Goal: Information Seeking & Learning: Learn about a topic

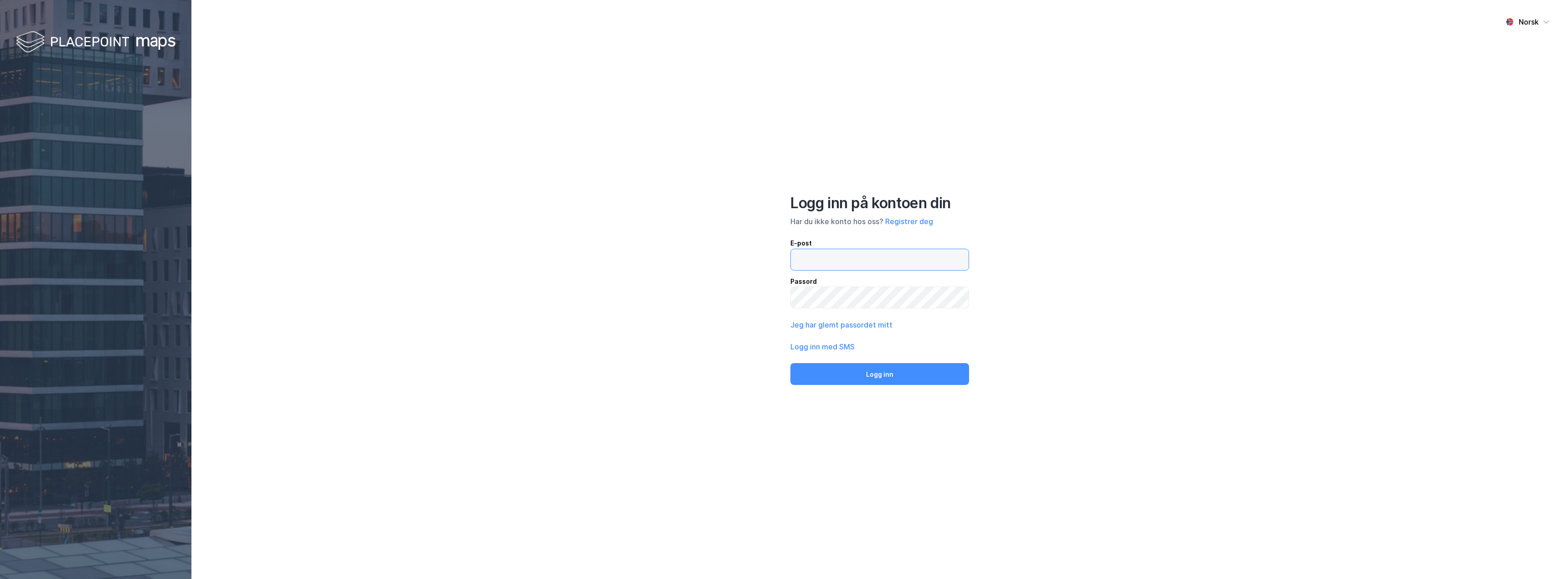
click at [932, 262] on input "email" at bounding box center [879, 259] width 178 height 21
type input "[EMAIL_ADDRESS][DOMAIN_NAME]"
click at [790, 363] on button "Logg inn" at bounding box center [879, 374] width 179 height 22
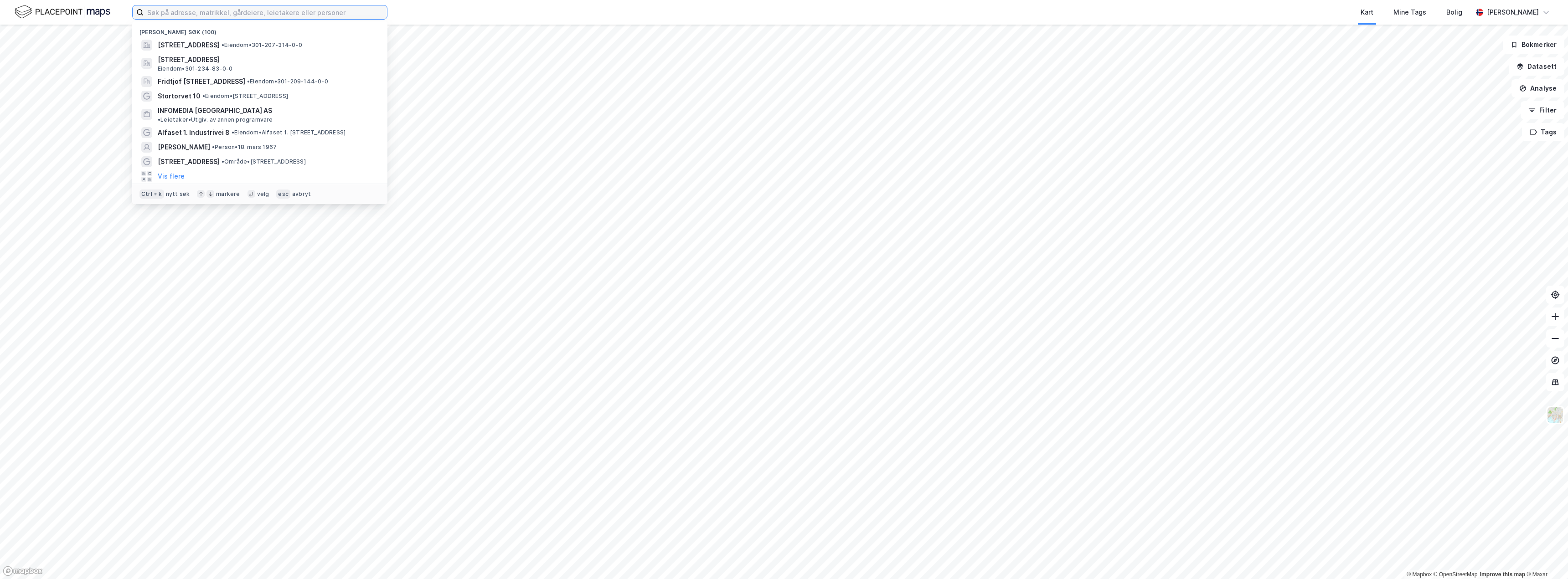
click at [257, 17] on input at bounding box center [265, 12] width 243 height 14
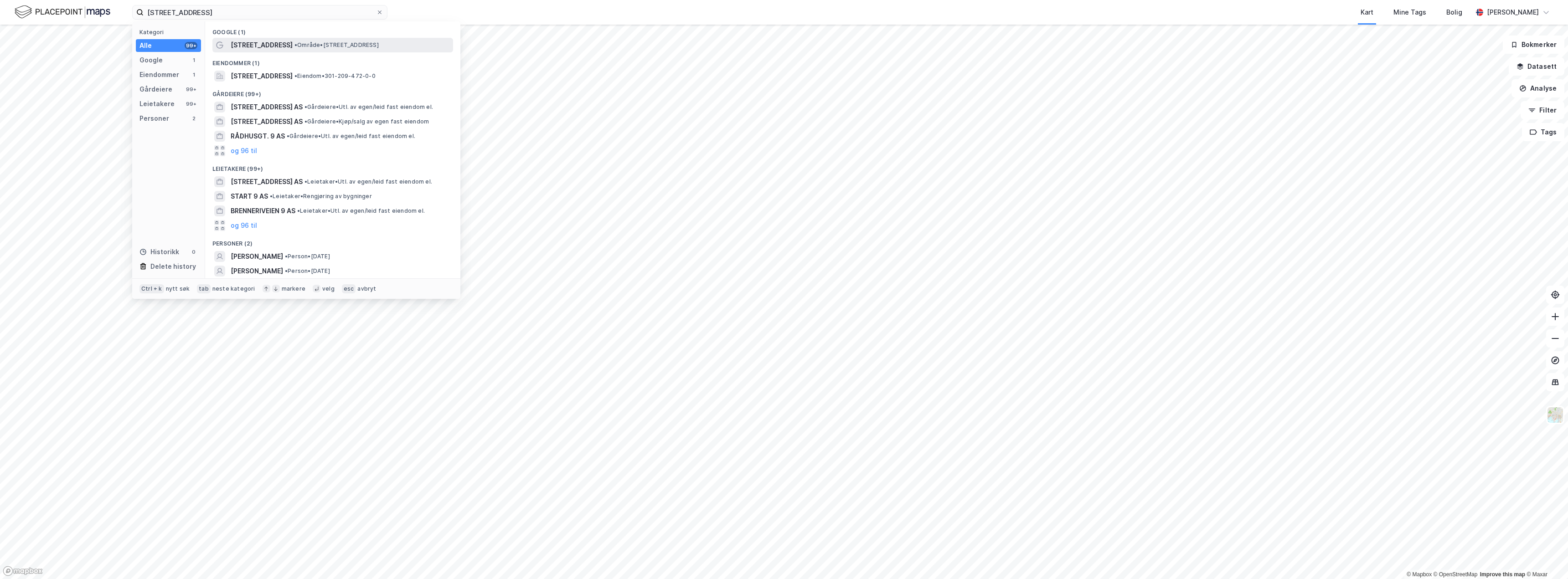
click at [312, 42] on span "• Område • [STREET_ADDRESS]" at bounding box center [336, 45] width 84 height 7
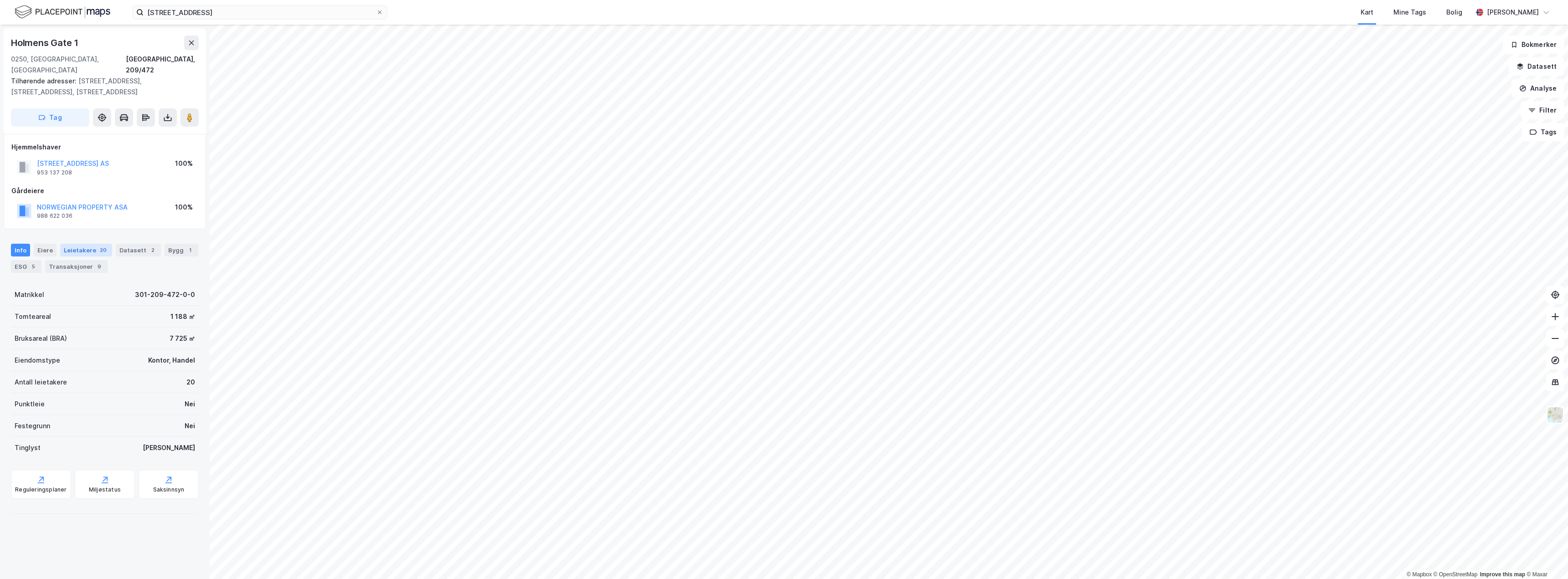
click at [81, 244] on div "Leietakere 20" at bounding box center [85, 250] width 52 height 13
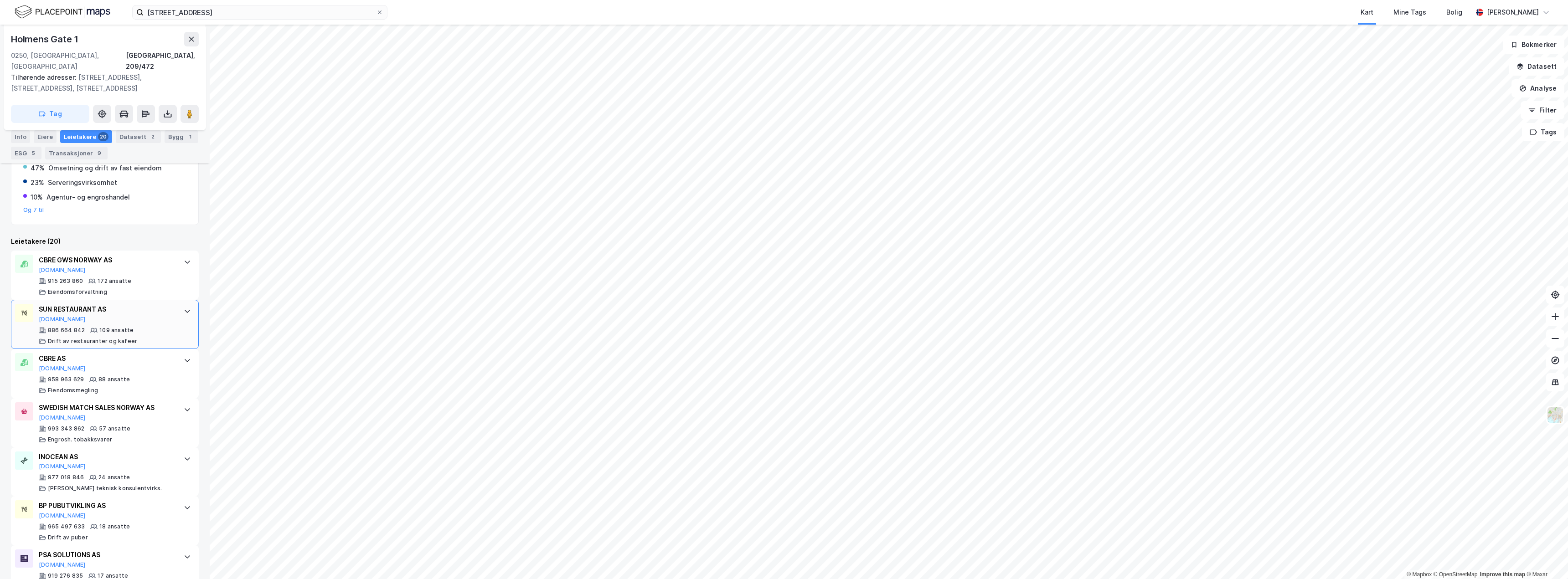
scroll to position [228, 0]
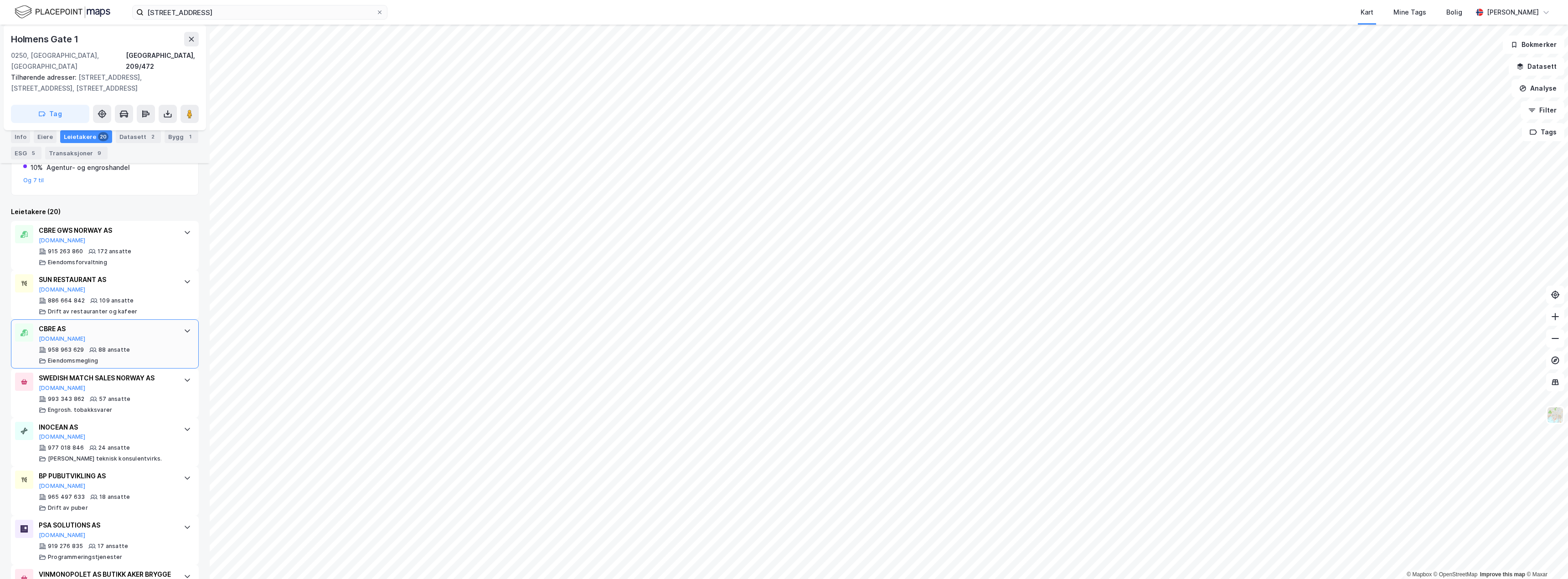
click at [180, 323] on div at bounding box center [187, 330] width 15 height 15
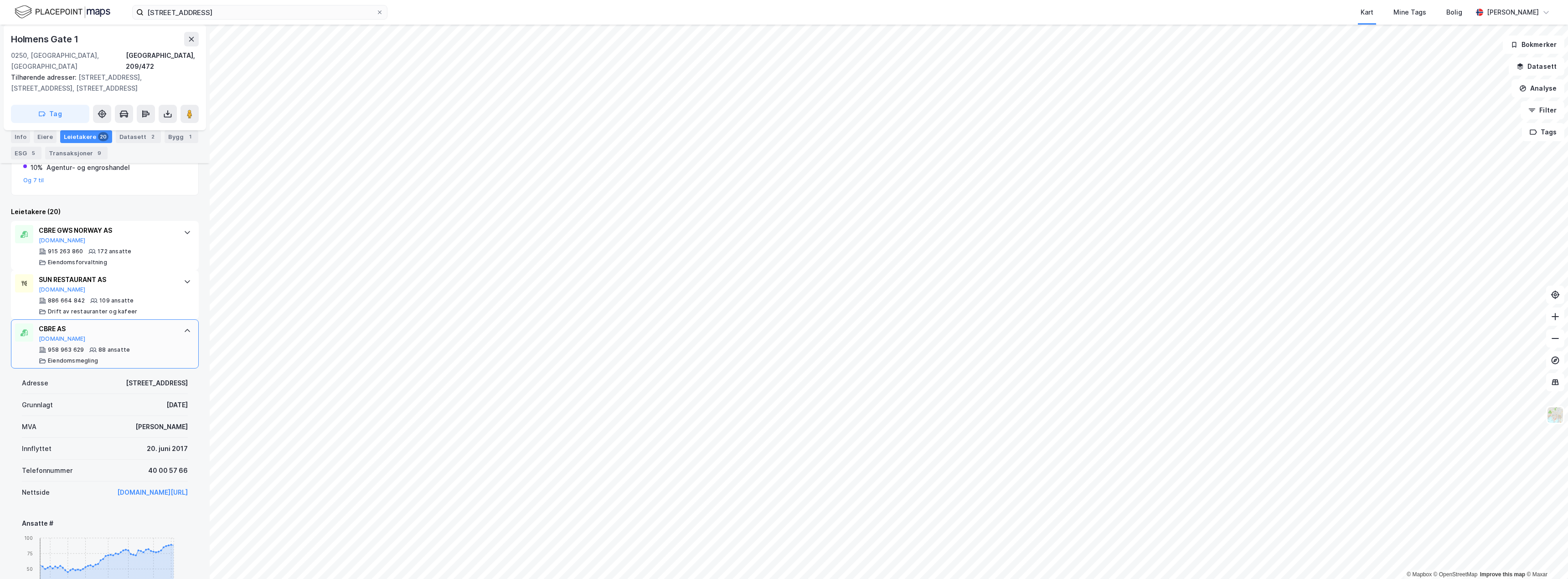
scroll to position [273, 0]
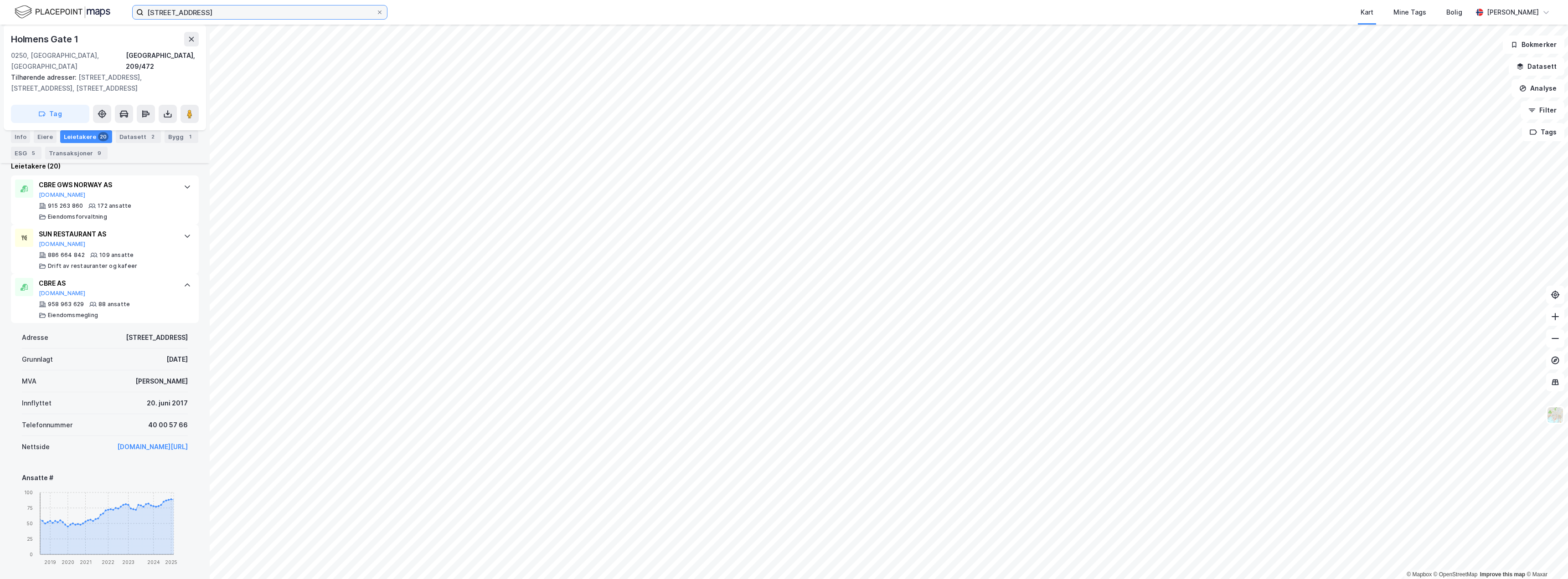
click at [208, 15] on input "[STREET_ADDRESS]" at bounding box center [260, 12] width 233 height 14
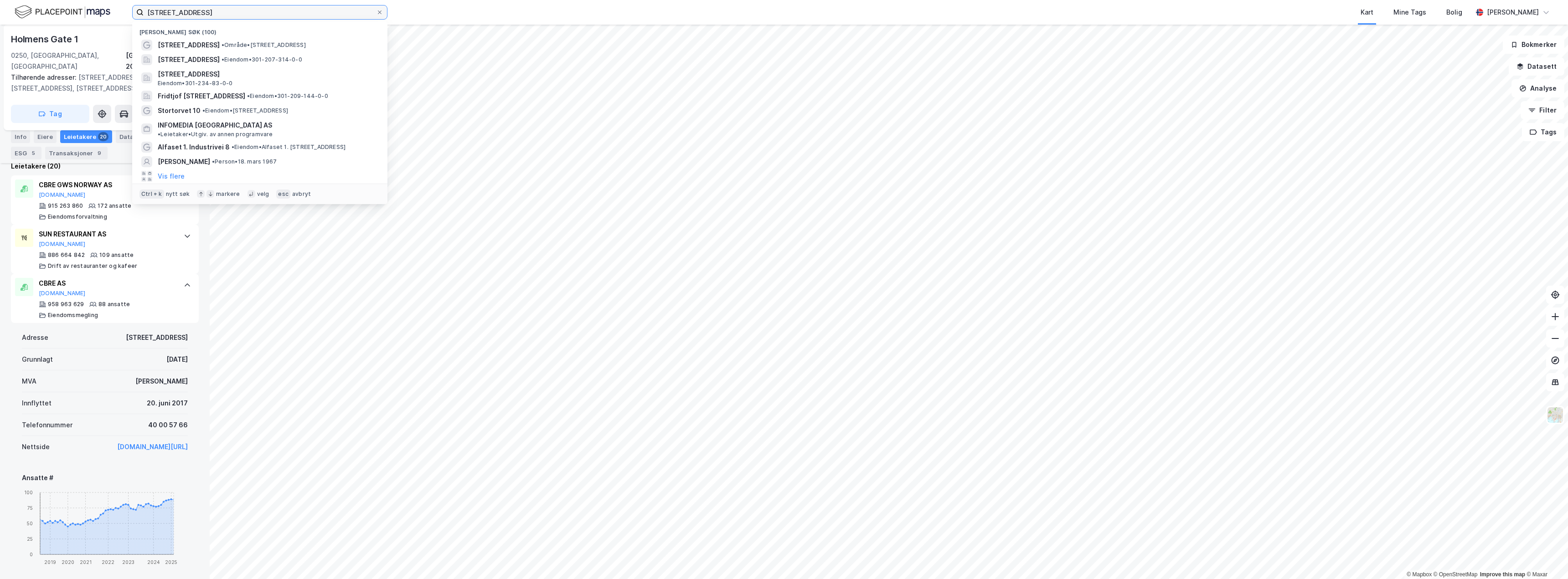
click at [208, 15] on input "[STREET_ADDRESS]" at bounding box center [260, 12] width 233 height 14
click at [207, 15] on input "[STREET_ADDRESS]" at bounding box center [260, 12] width 233 height 14
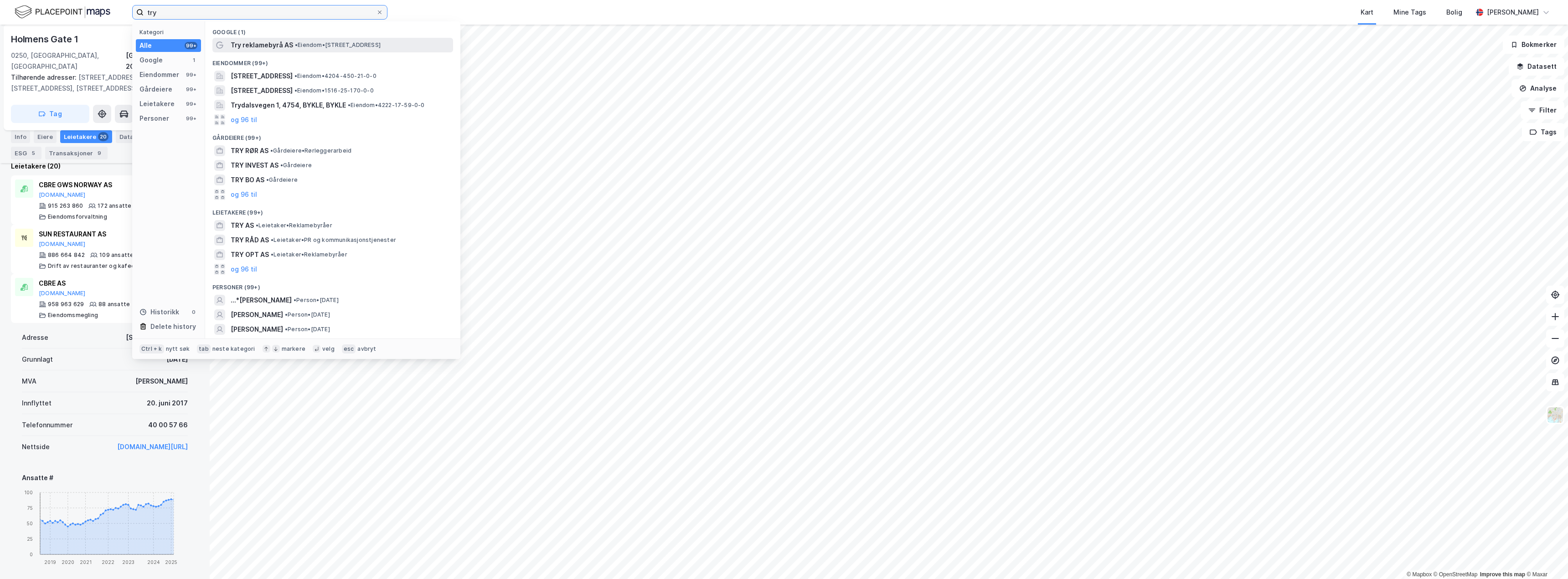
type input "try"
click at [275, 45] on span "Try reklamebyrå AS" at bounding box center [261, 45] width 62 height 11
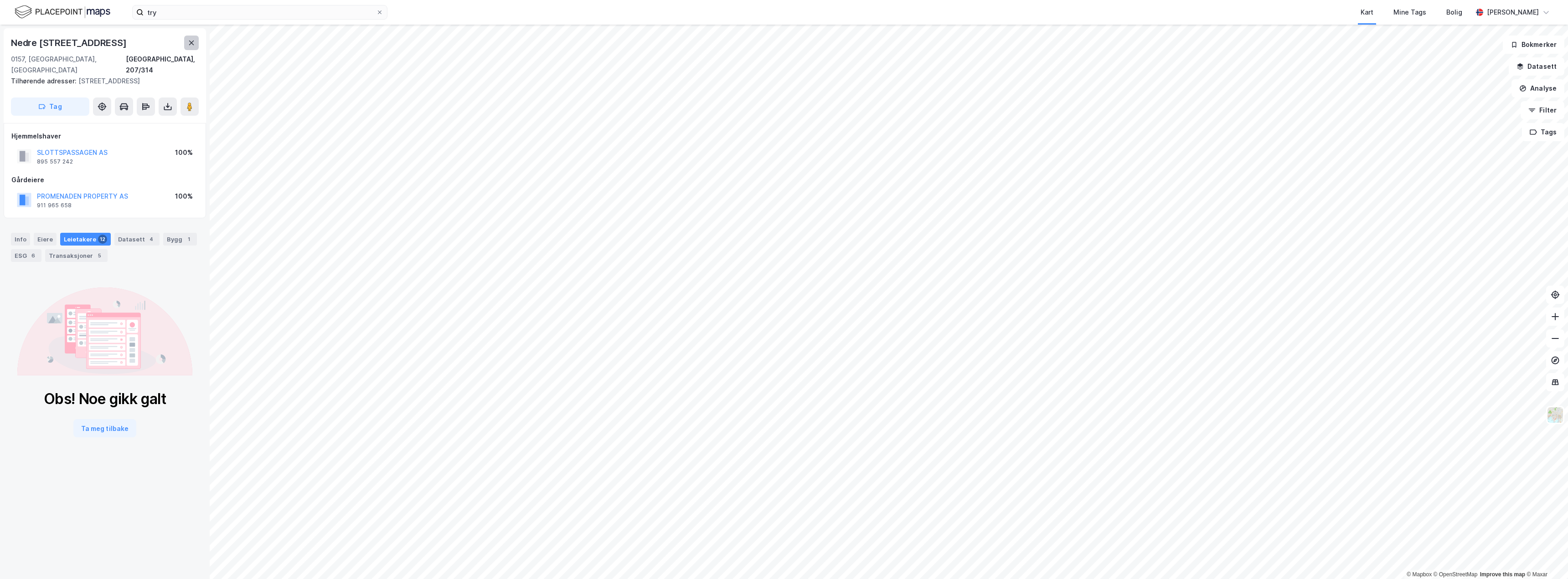
click at [194, 39] on icon at bounding box center [191, 42] width 7 height 7
click at [108, 419] on button "Ta meg tilbake" at bounding box center [105, 428] width 63 height 18
click at [42, 233] on div "Eiere" at bounding box center [45, 239] width 23 height 13
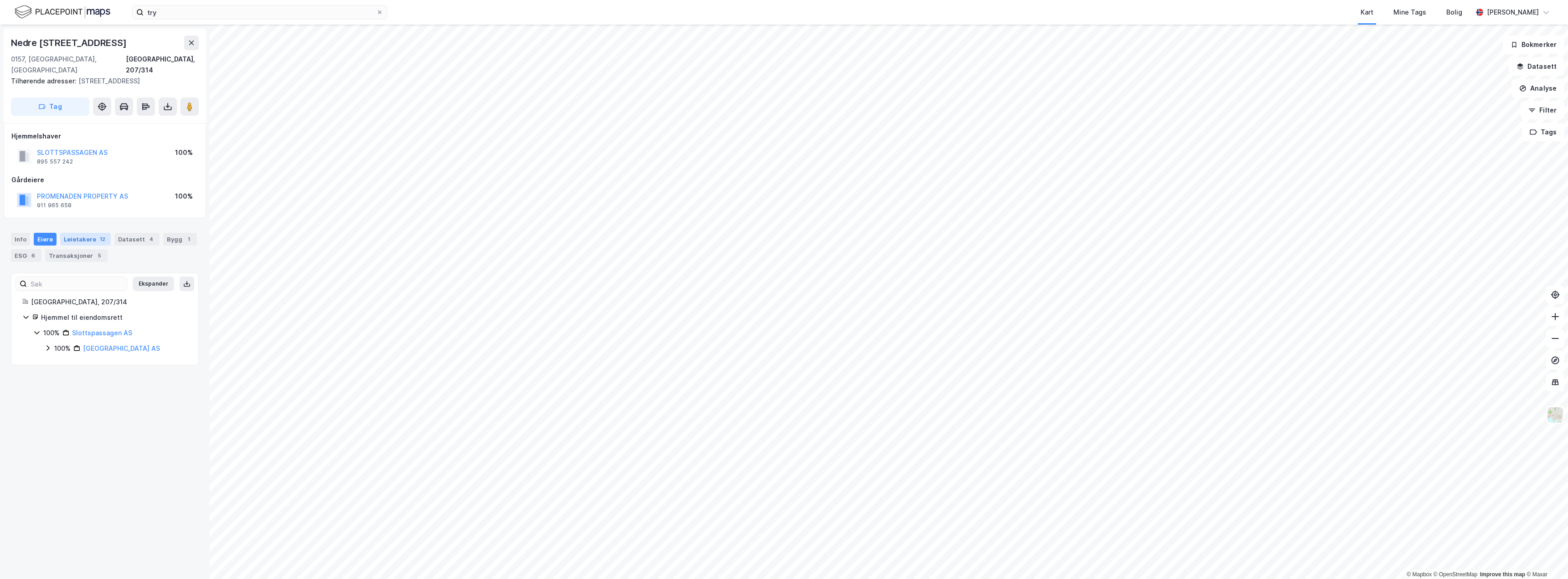
click at [81, 233] on div "Leietakere 12" at bounding box center [85, 239] width 51 height 13
